Goal: Task Accomplishment & Management: Manage account settings

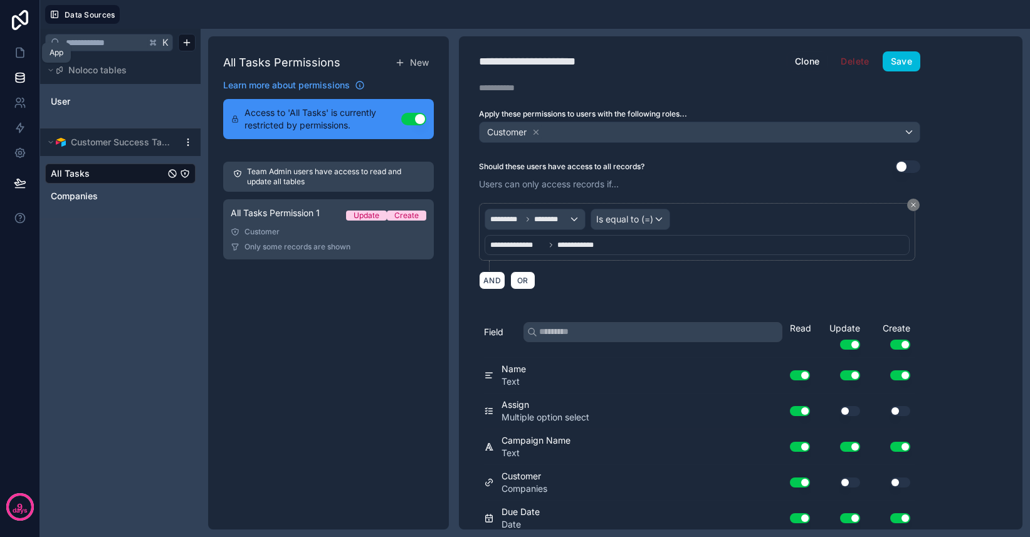
click at [24, 50] on icon at bounding box center [20, 52] width 13 height 13
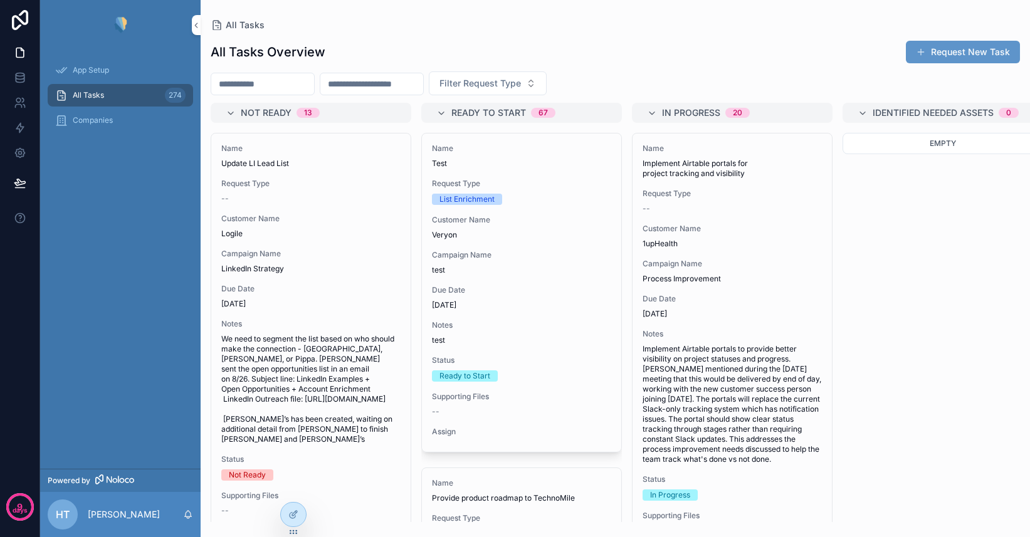
click at [0, 0] on icon at bounding box center [0, 0] width 0 height 0
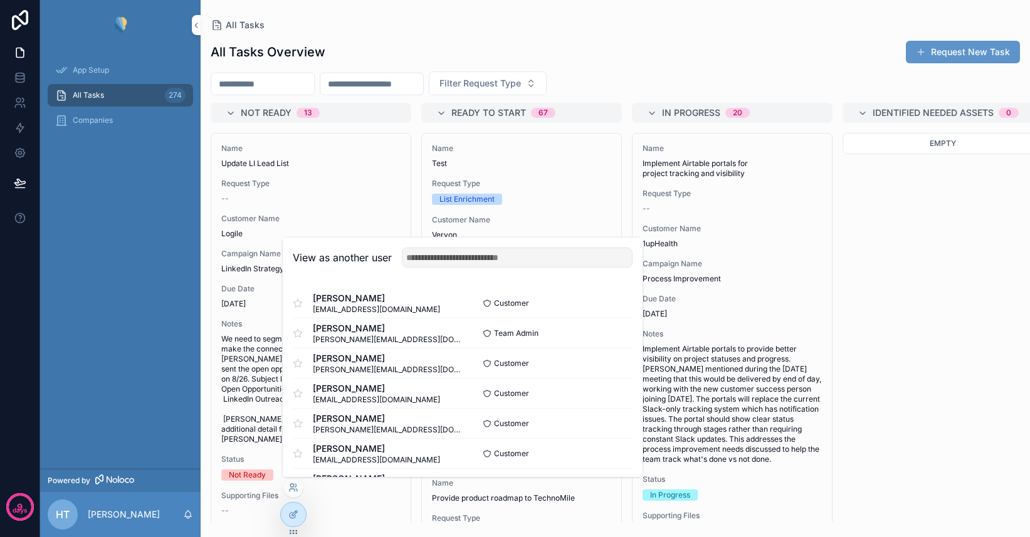
click at [0, 0] on button "Select" at bounding box center [0, 0] width 0 height 0
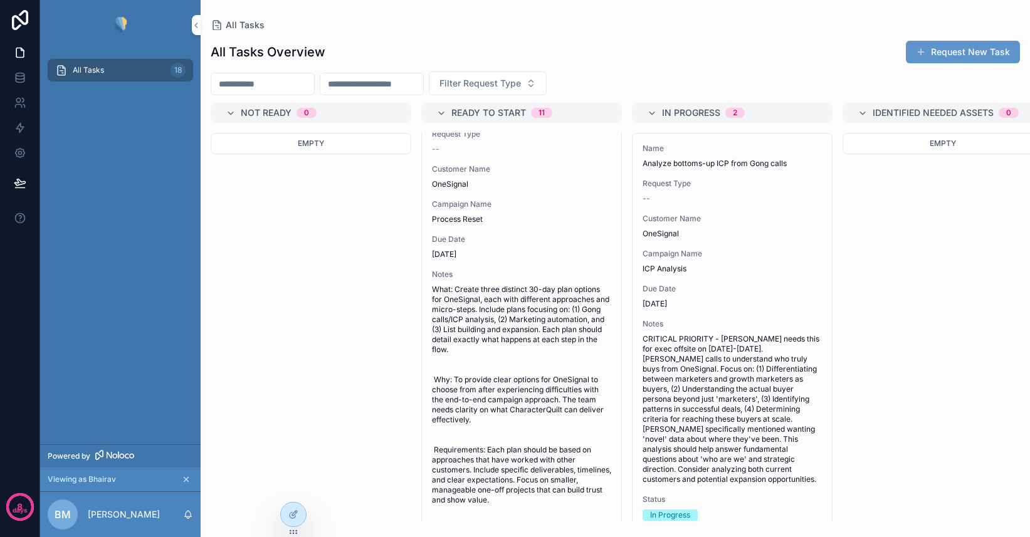
scroll to position [1683, 0]
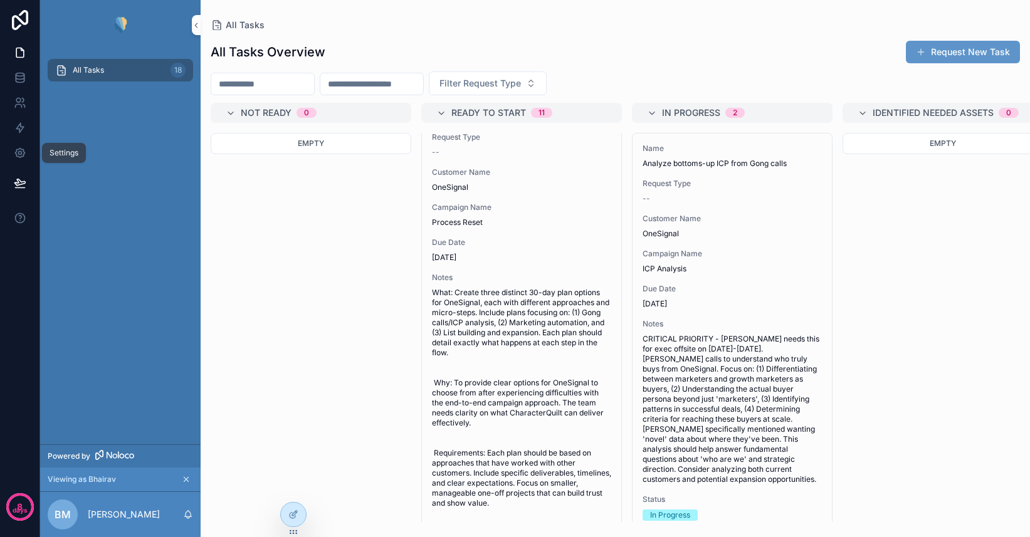
click at [21, 154] on icon at bounding box center [20, 153] width 13 height 13
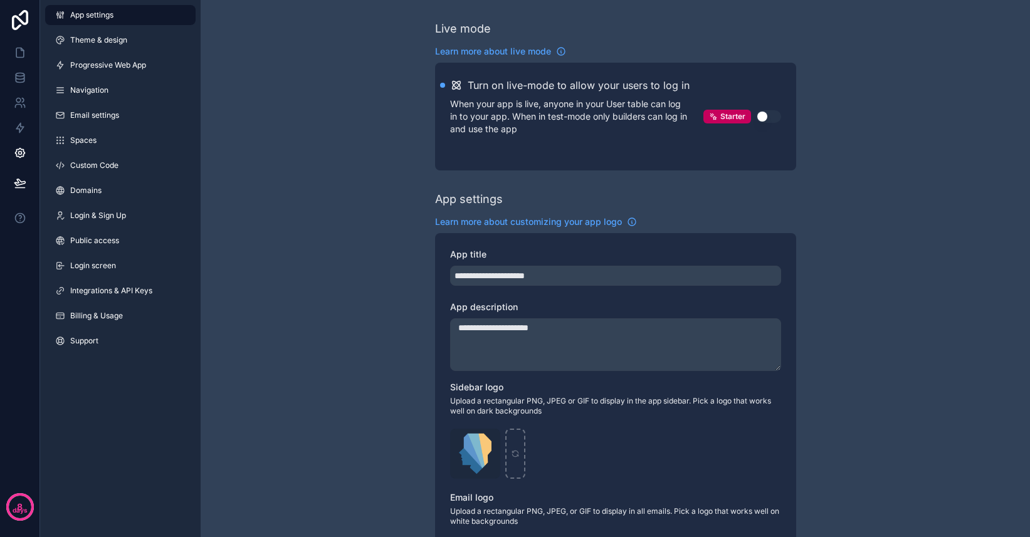
click at [767, 121] on button "Use setting" at bounding box center [768, 116] width 25 height 13
click at [19, 48] on icon at bounding box center [20, 52] width 13 height 13
